Goal: Transaction & Acquisition: Purchase product/service

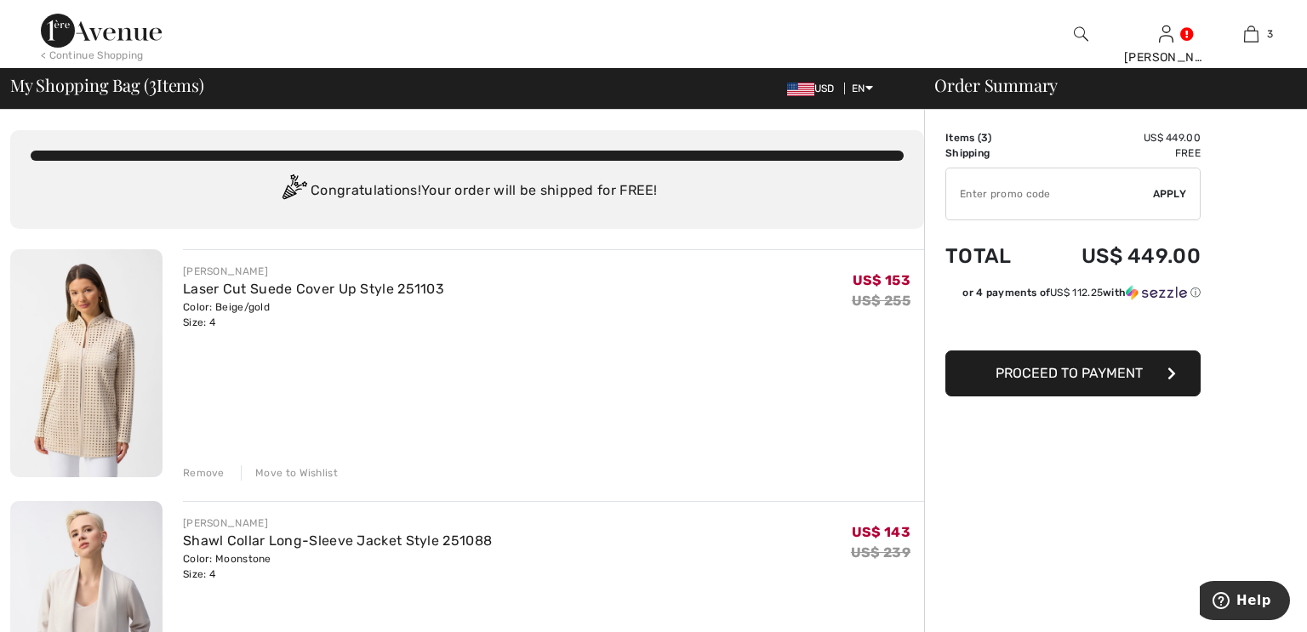
click at [193, 470] on div "Remove" at bounding box center [204, 473] width 42 height 15
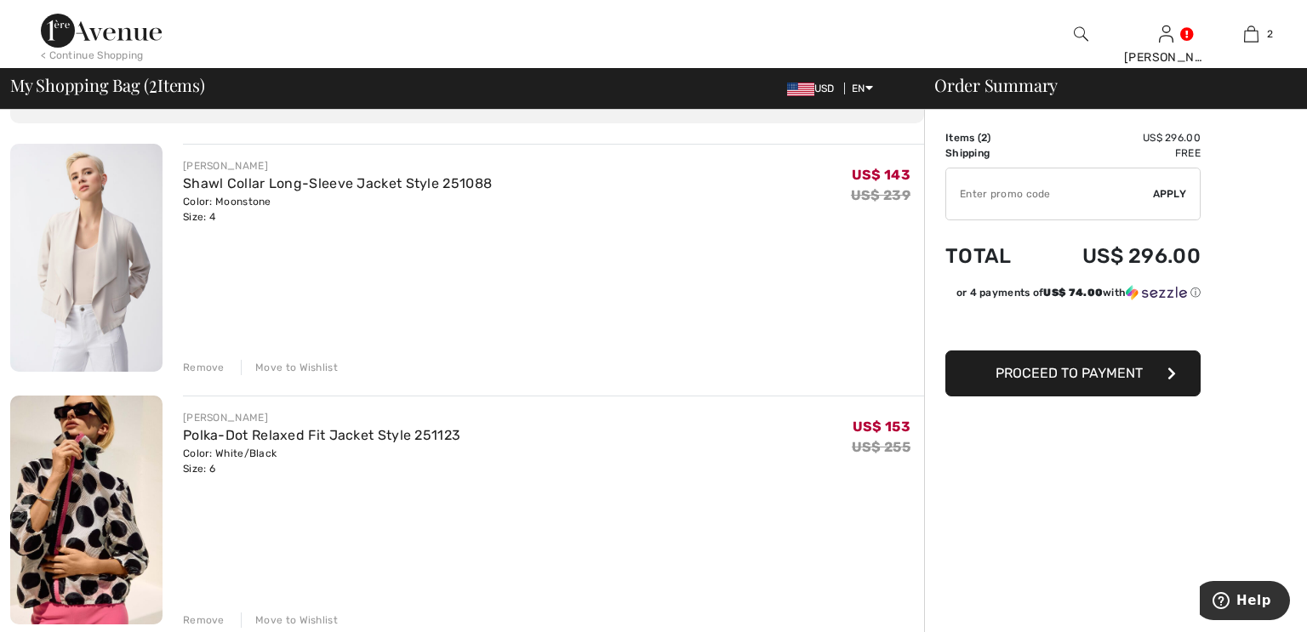
scroll to position [125, 0]
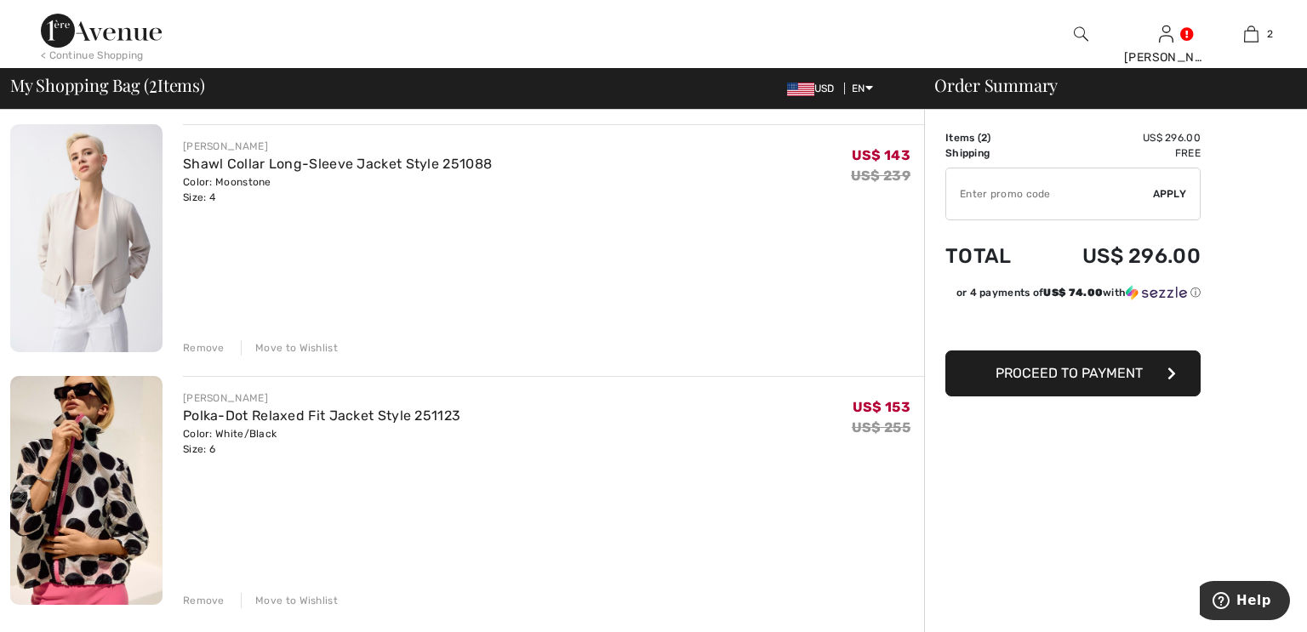
click at [80, 239] on img at bounding box center [86, 238] width 152 height 228
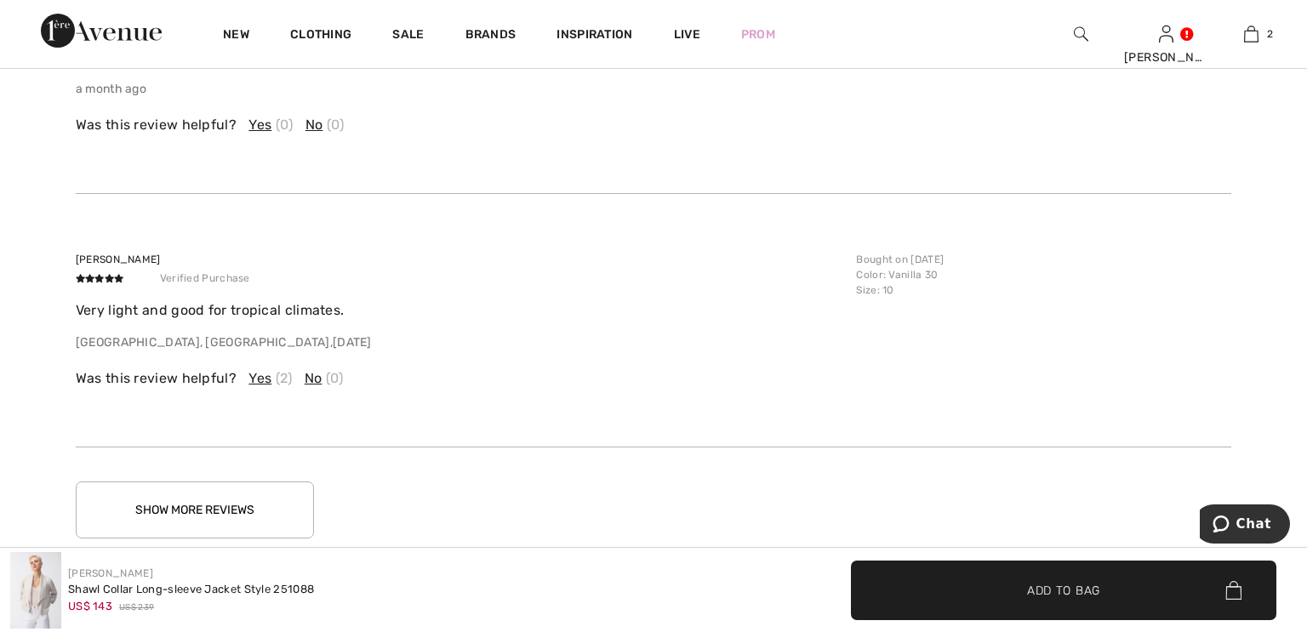
scroll to position [3340, 0]
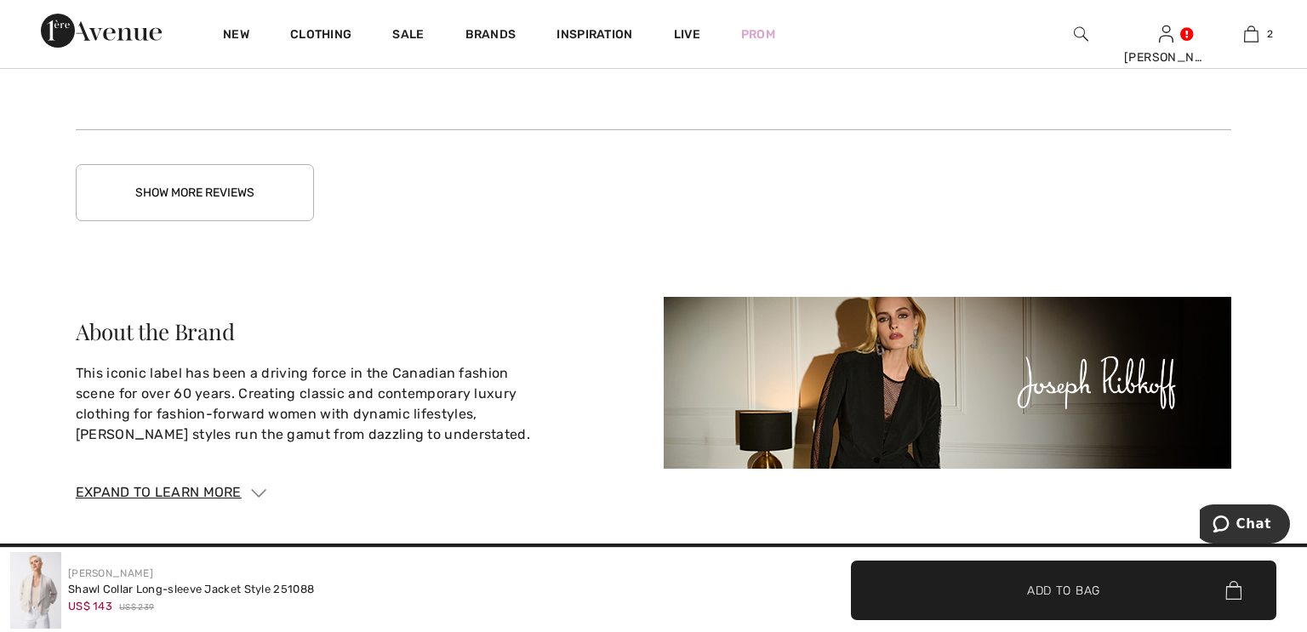
click at [186, 177] on button "Show More Reviews" at bounding box center [195, 192] width 238 height 57
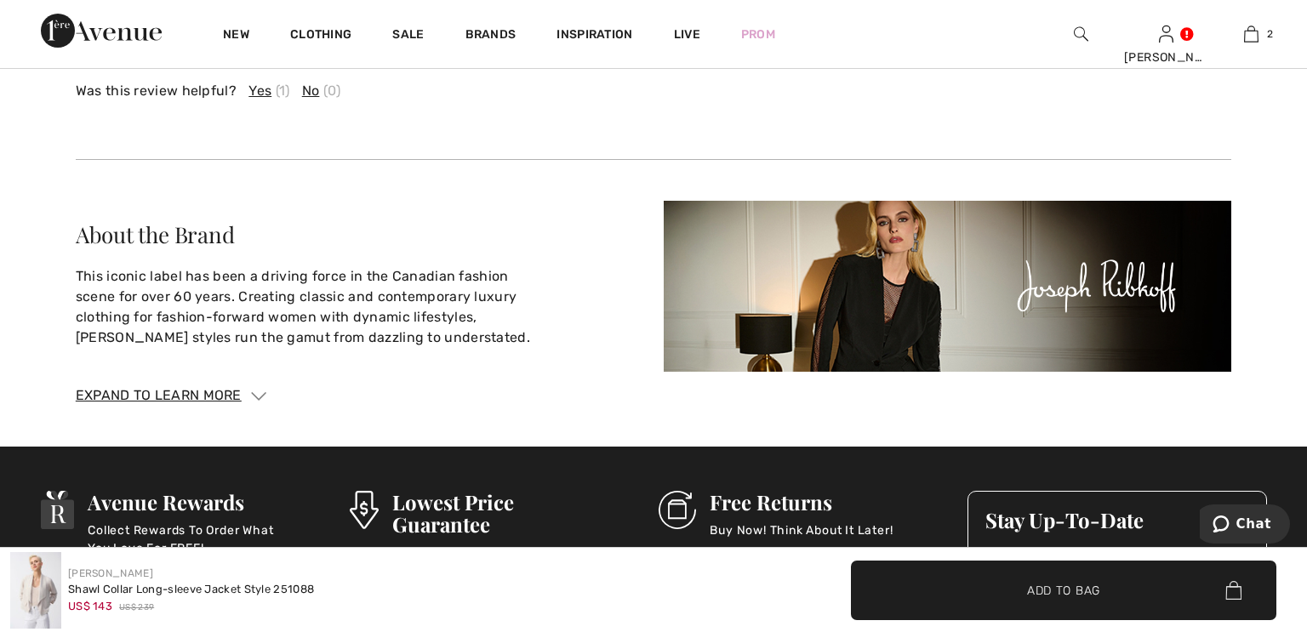
scroll to position [3610, 0]
